Goal: Navigation & Orientation: Find specific page/section

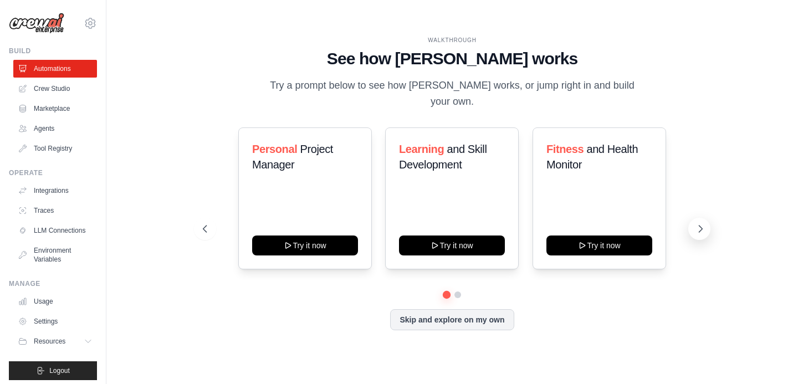
click at [699, 224] on icon at bounding box center [700, 228] width 11 height 11
click at [199, 226] on icon at bounding box center [203, 228] width 11 height 11
click at [53, 91] on link "Crew Studio" at bounding box center [56, 89] width 84 height 18
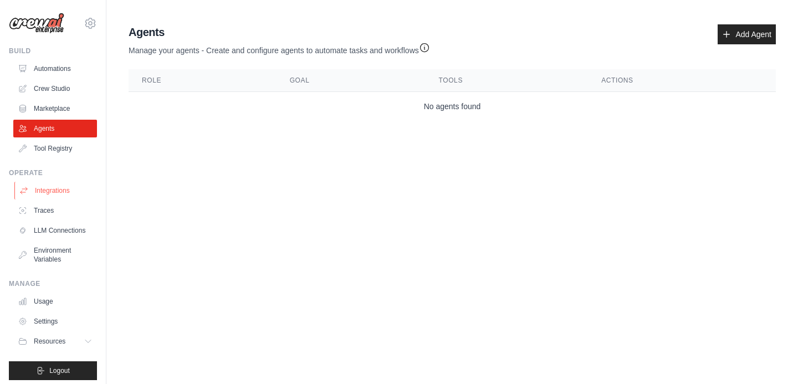
click at [58, 190] on link "Integrations" at bounding box center [56, 191] width 84 height 18
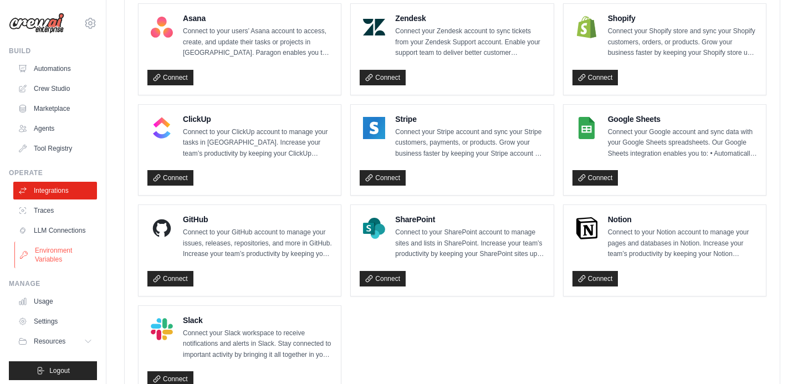
scroll to position [5, 0]
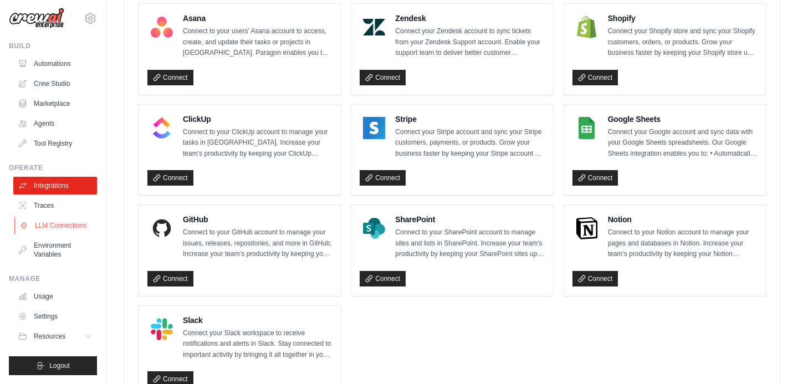
click at [57, 226] on link "LLM Connections" at bounding box center [56, 226] width 84 height 18
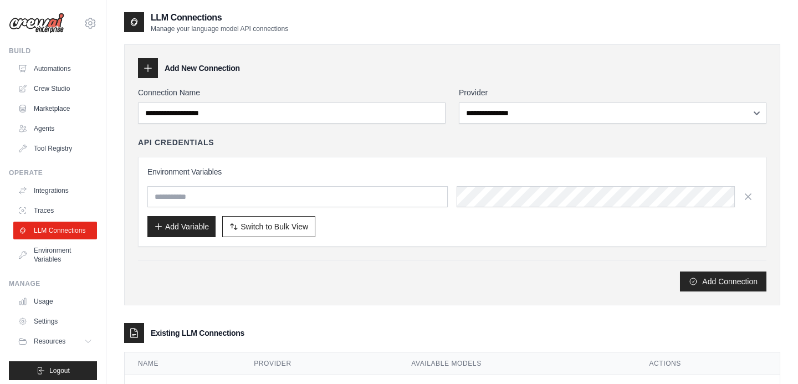
scroll to position [49, 0]
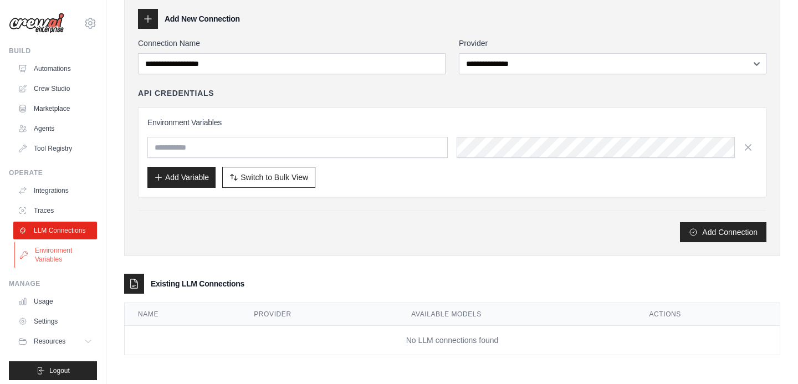
click at [54, 253] on link "Environment Variables" at bounding box center [56, 255] width 84 height 27
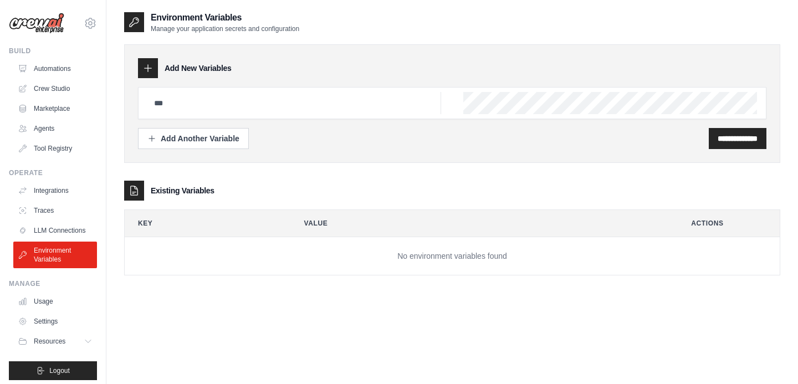
scroll to position [5, 0]
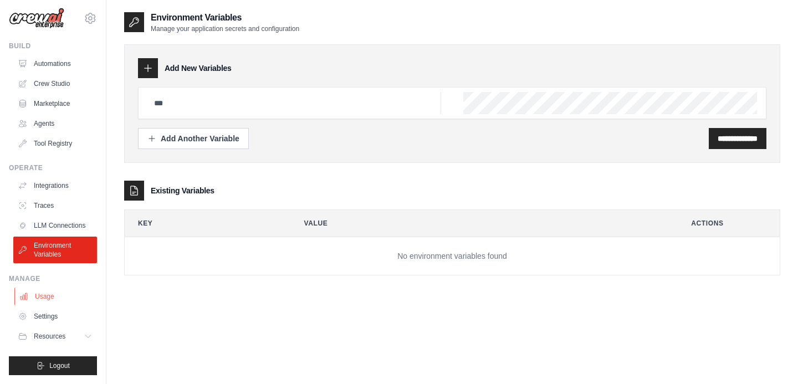
click at [48, 293] on link "Usage" at bounding box center [56, 297] width 84 height 18
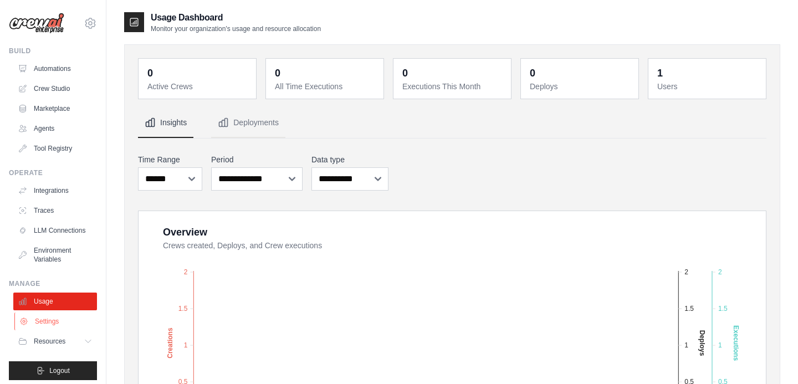
click at [42, 323] on link "Settings" at bounding box center [56, 322] width 84 height 18
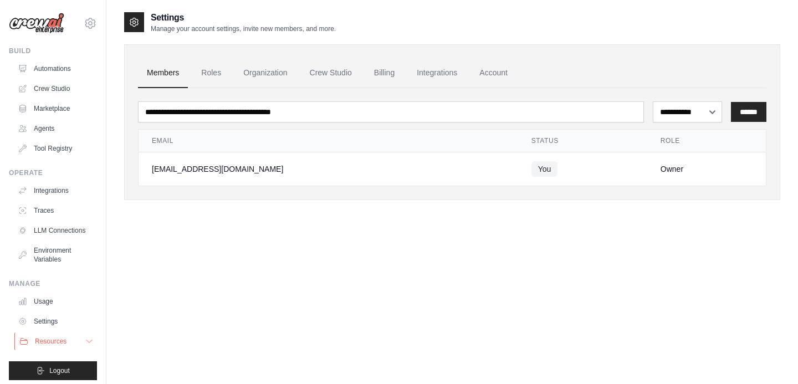
click at [50, 341] on span "Resources" at bounding box center [51, 341] width 32 height 9
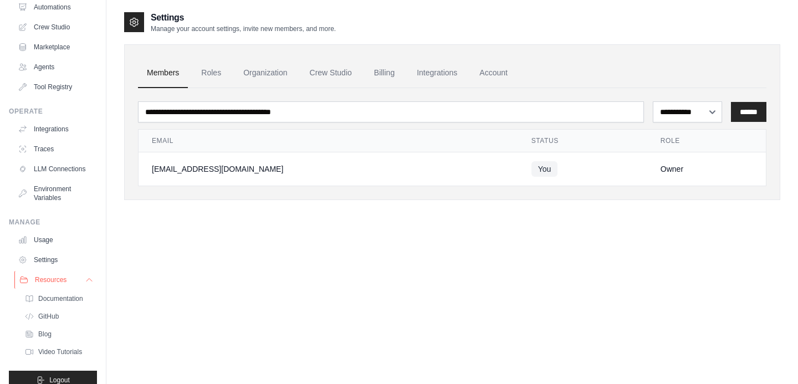
scroll to position [76, 0]
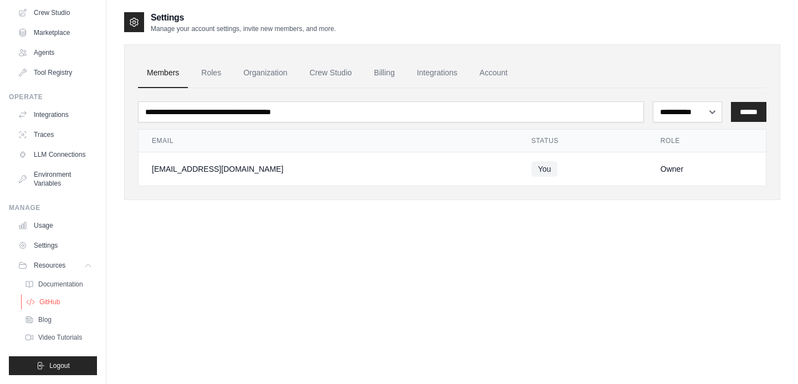
click at [49, 302] on span "GitHub" at bounding box center [49, 302] width 21 height 9
